Goal: Find specific page/section: Find specific page/section

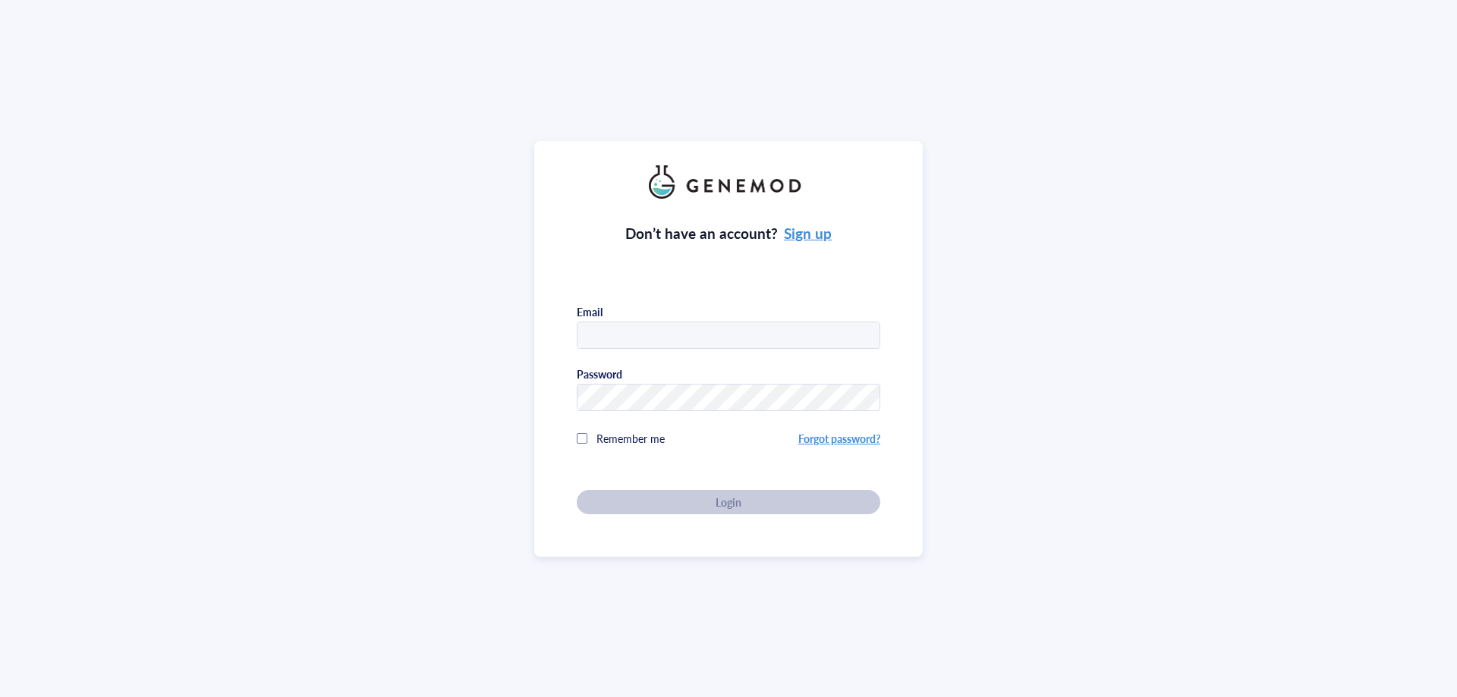
type input "[PERSON_NAME][EMAIL_ADDRESS][DOMAIN_NAME]"
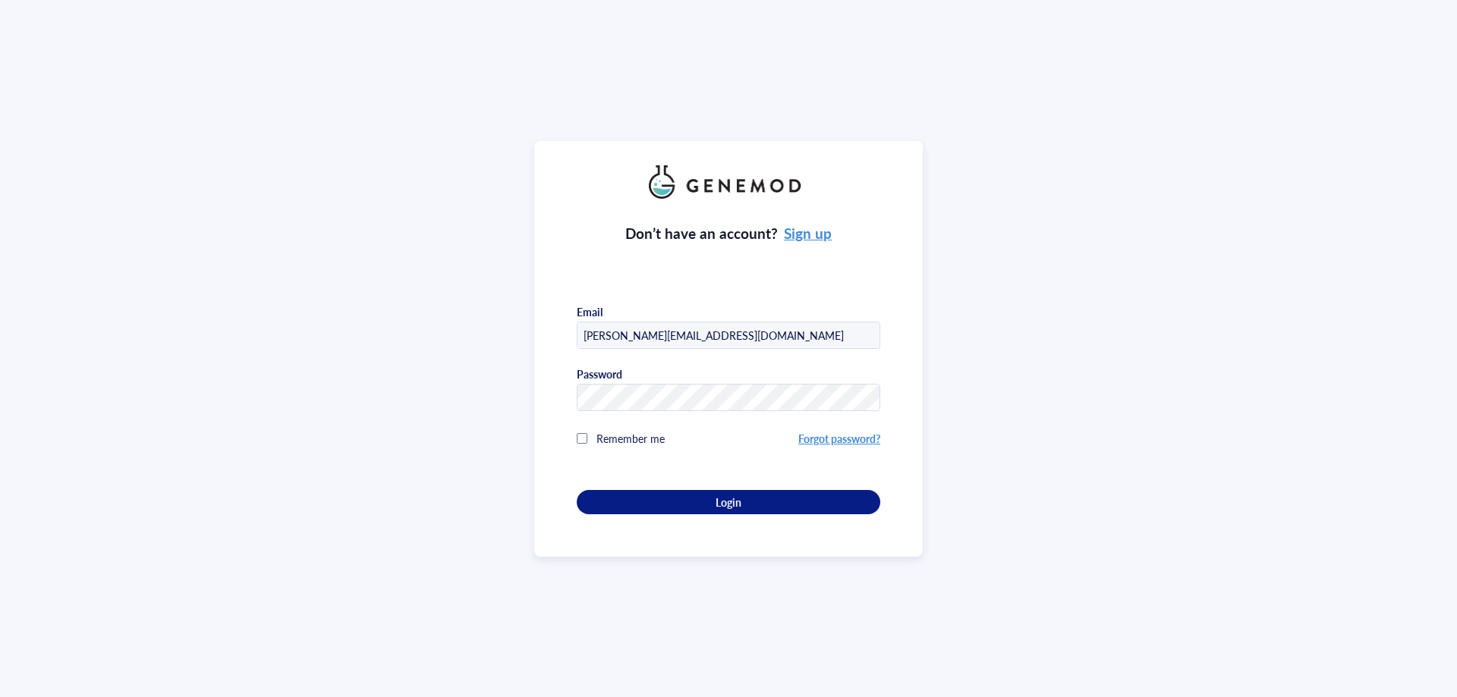
click at [554, 598] on div "Don’t have an account? Sign up Email [PERSON_NAME][EMAIL_ADDRESS][DOMAIN_NAME] …" at bounding box center [728, 348] width 1457 height 697
click at [594, 499] on button "Login" at bounding box center [728, 502] width 303 height 24
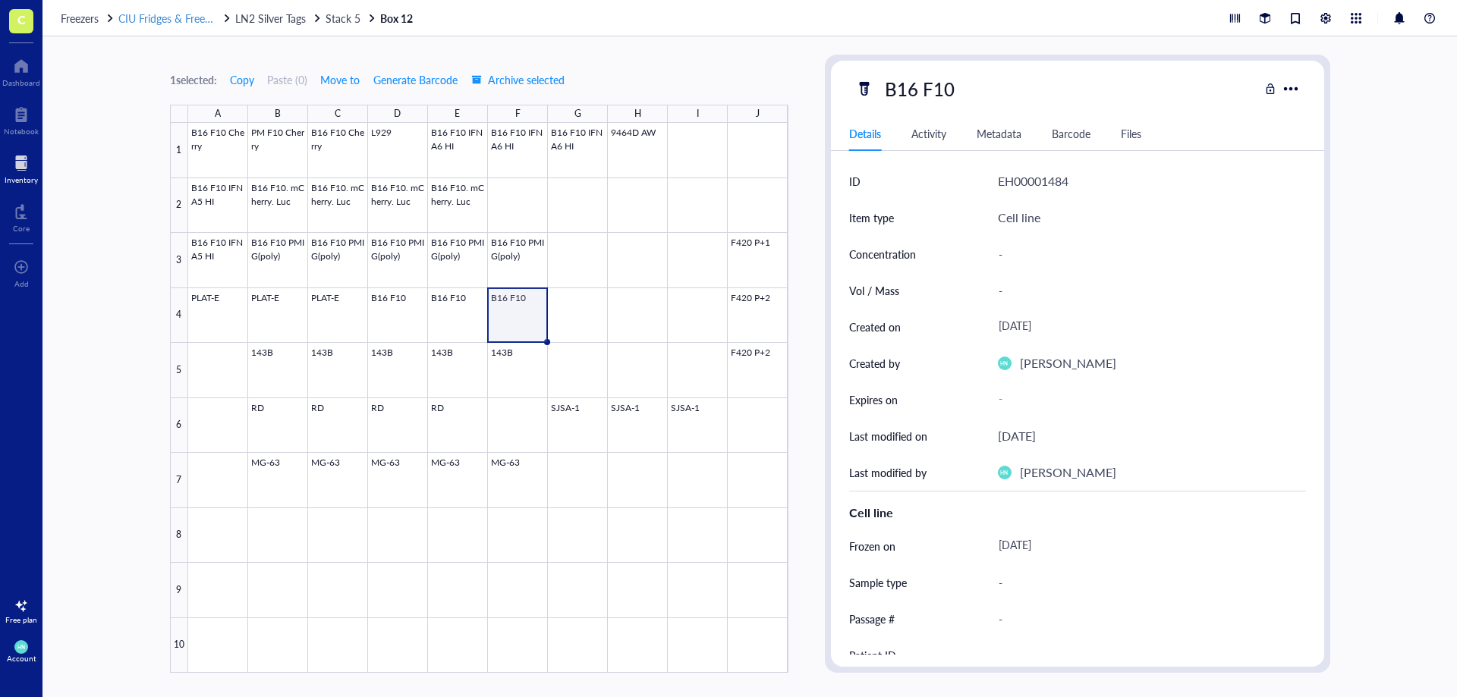
click at [168, 22] on span "CIU Fridges & Freezers" at bounding box center [170, 18] width 105 height 15
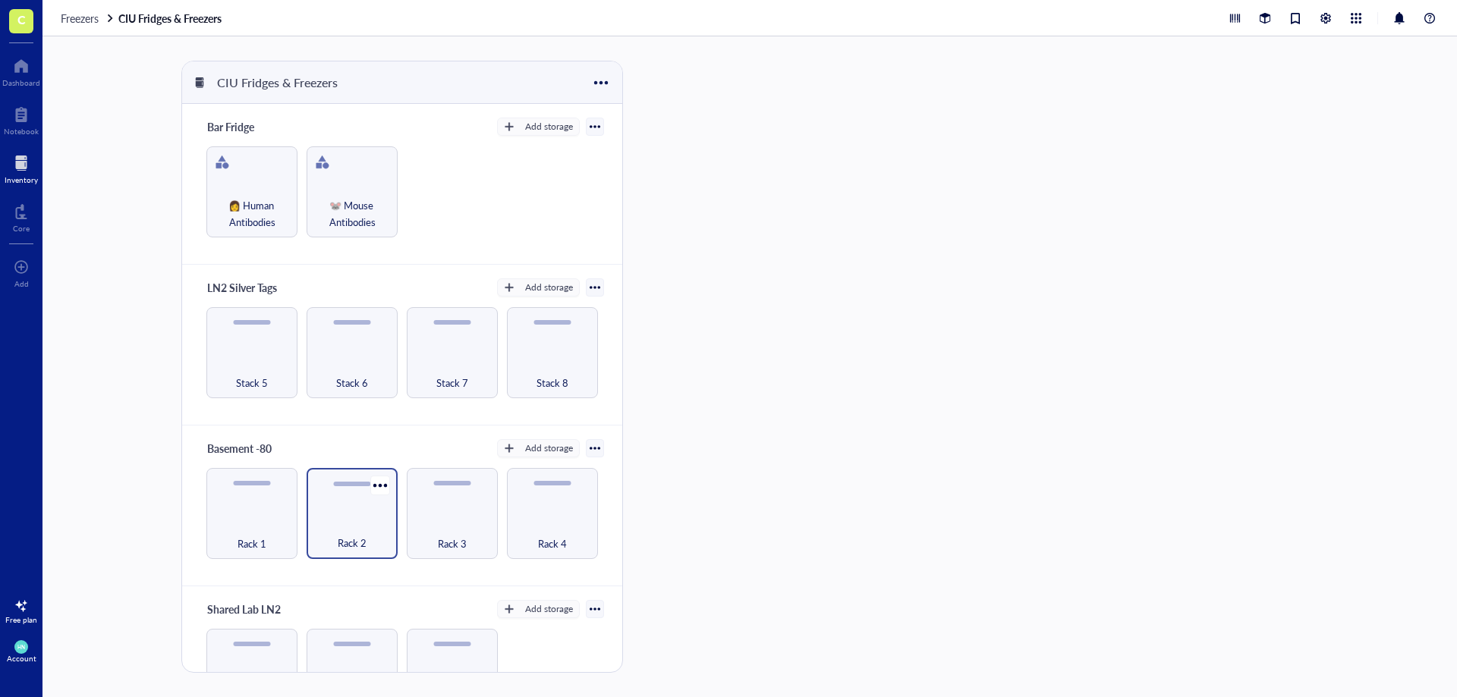
click at [352, 533] on div "Rack 2" at bounding box center [352, 534] width 76 height 33
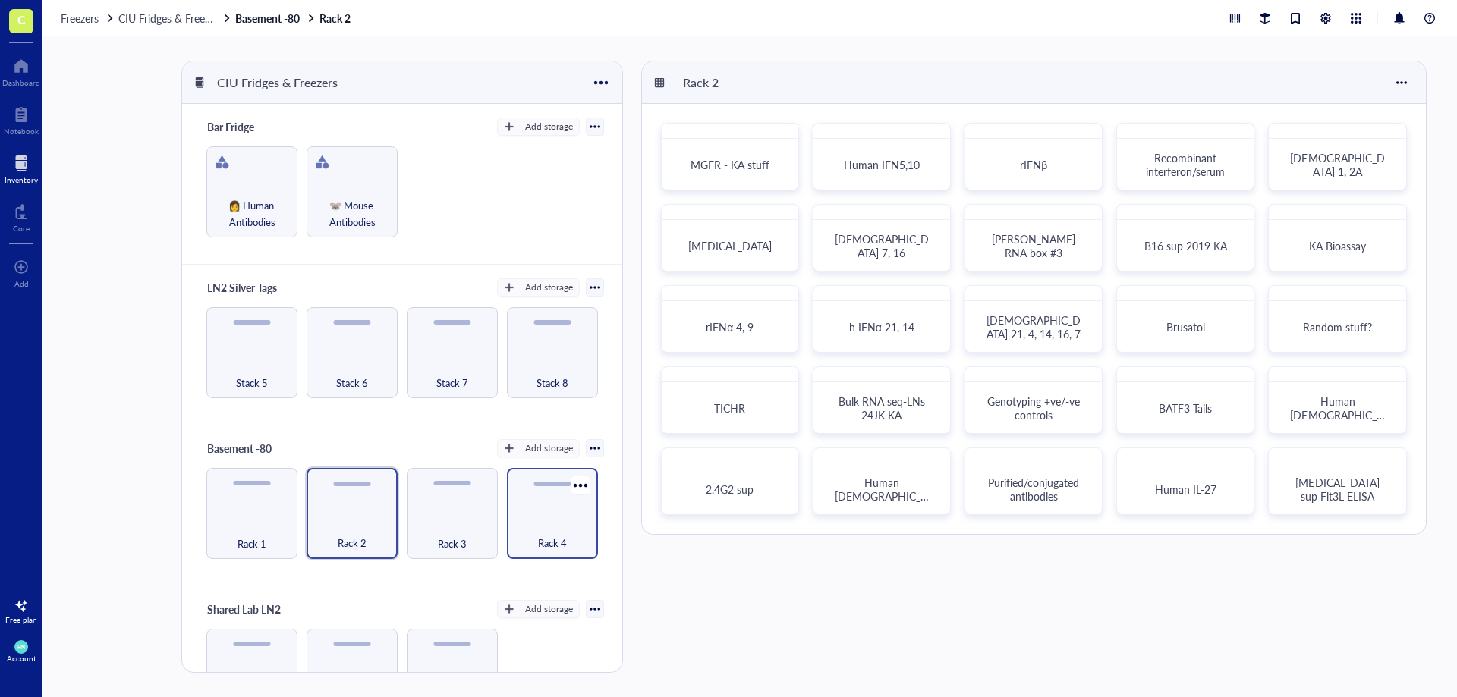
click at [530, 545] on div "Rack 4" at bounding box center [552, 534] width 76 height 33
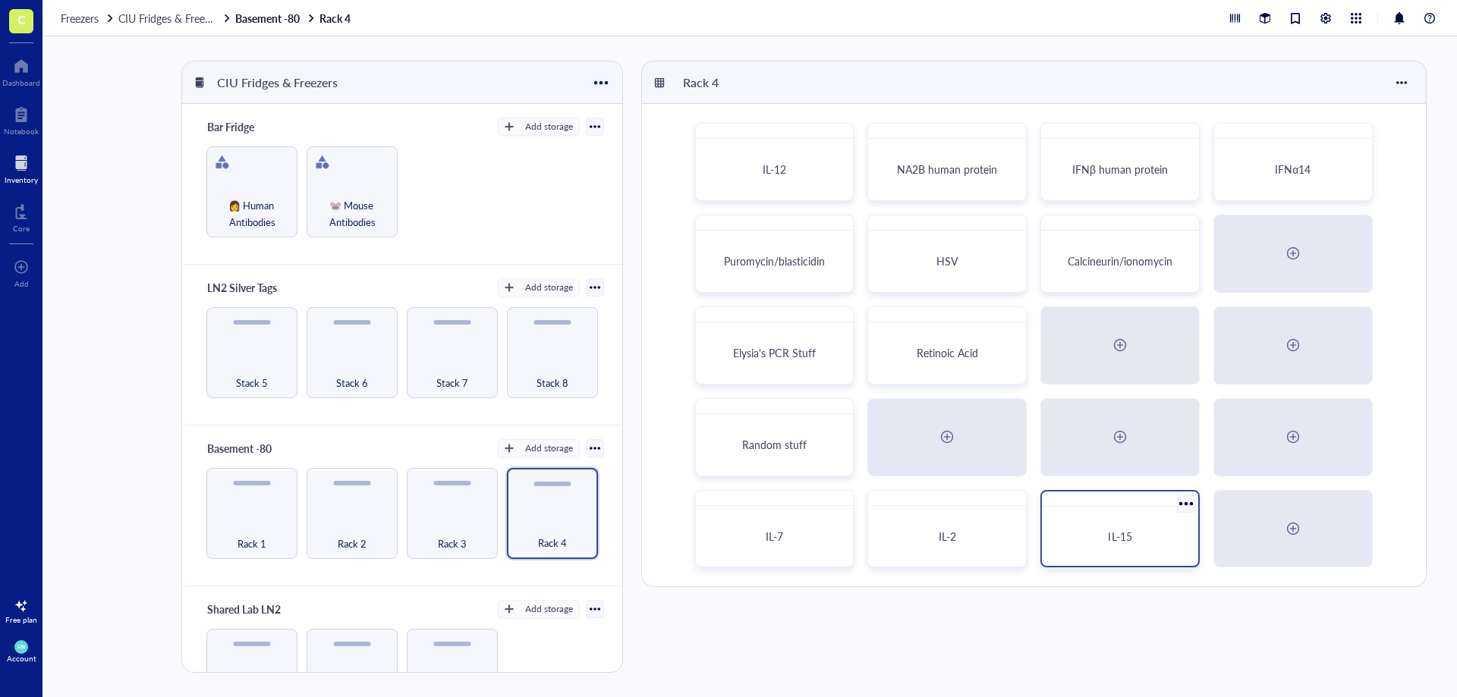
click at [1111, 531] on span "IL-15" at bounding box center [1120, 536] width 24 height 15
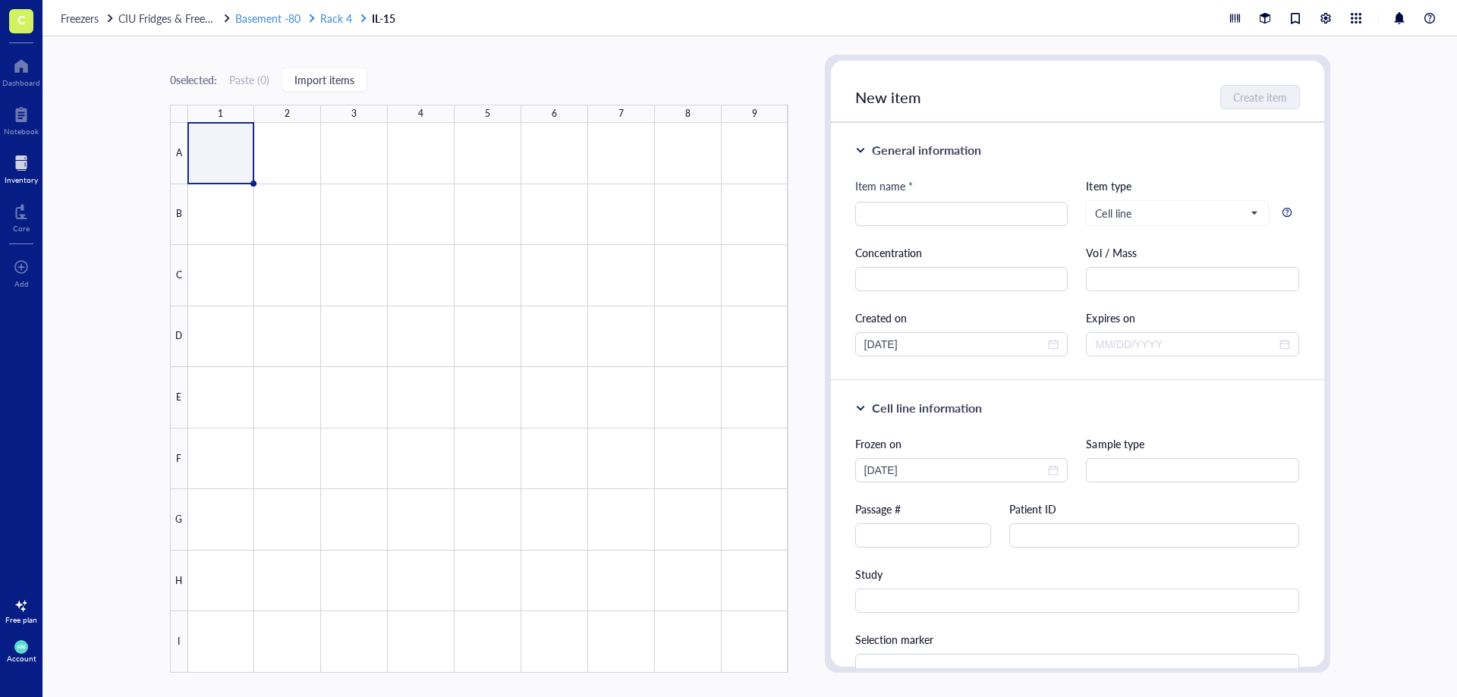
click at [350, 18] on span "Rack 4" at bounding box center [336, 18] width 32 height 15
